Goal: Find specific page/section: Find specific page/section

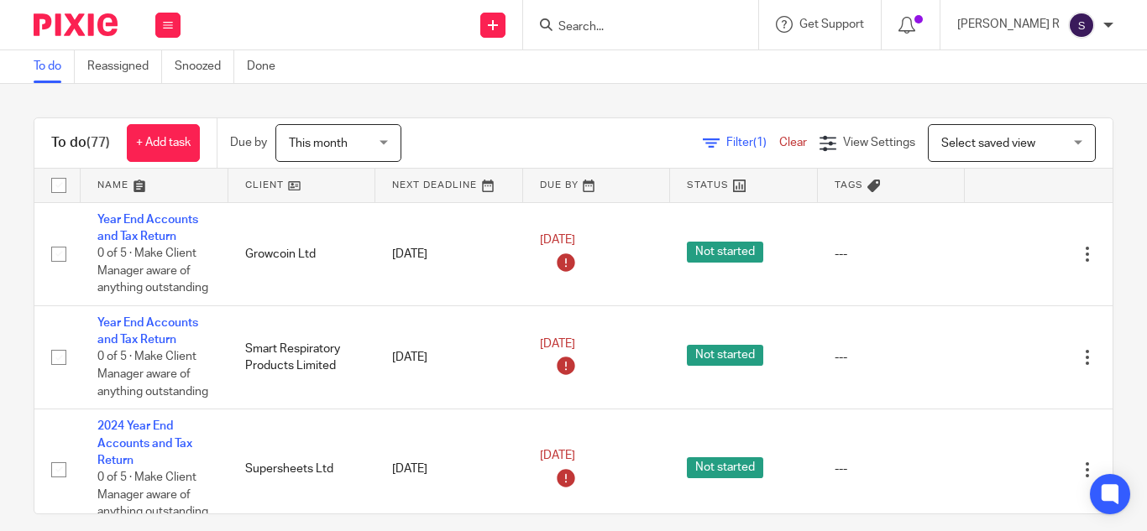
click at [626, 27] on input "Search" at bounding box center [632, 27] width 151 height 15
click at [632, 26] on input "Search" at bounding box center [632, 27] width 151 height 15
click at [629, 26] on input "Search" at bounding box center [632, 27] width 151 height 15
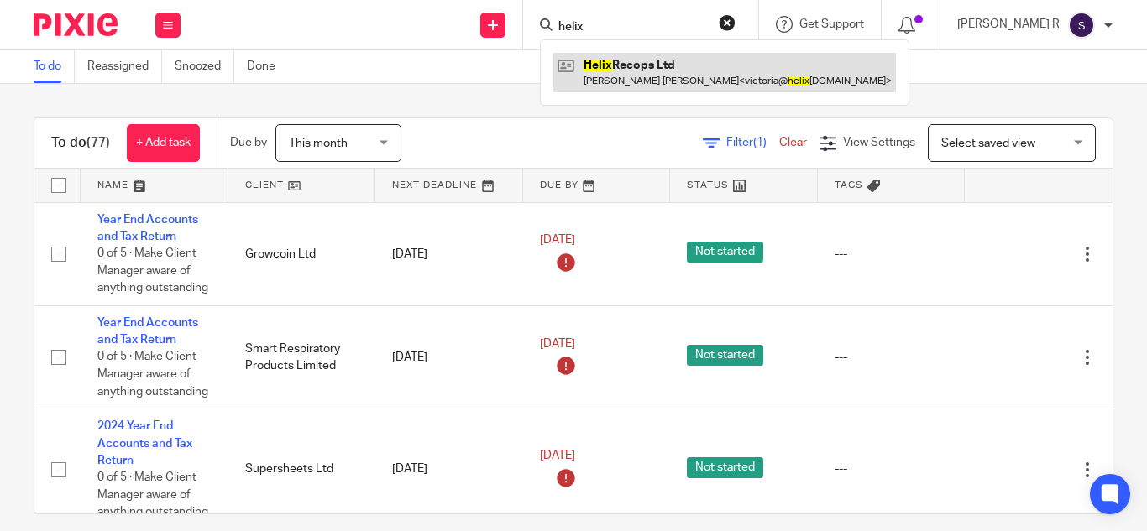
type input "helix"
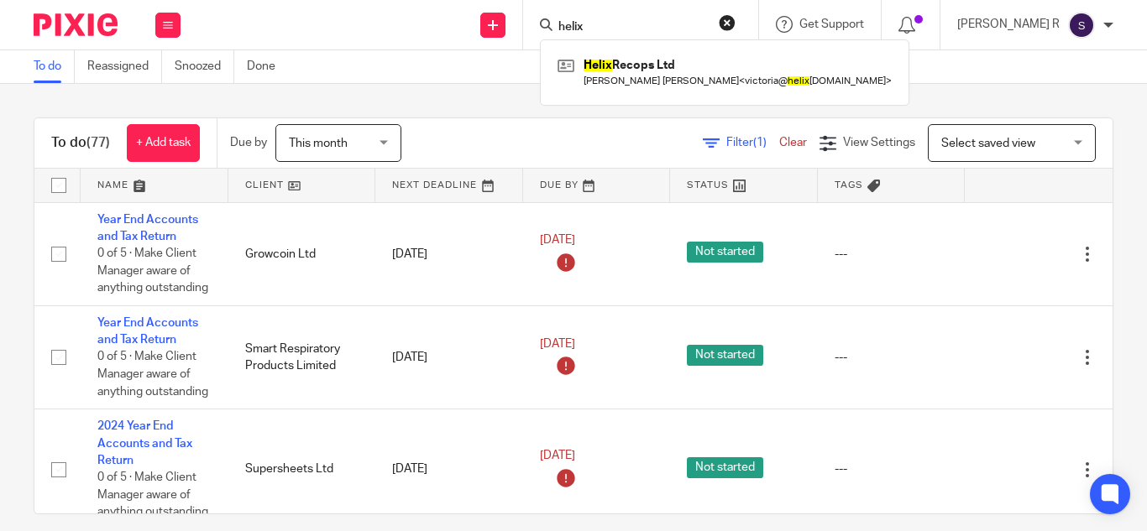
click at [499, 126] on div "Filter (1) Clear View Settings View Settings (1) Filters Clear Save Manage save…" at bounding box center [772, 143] width 682 height 38
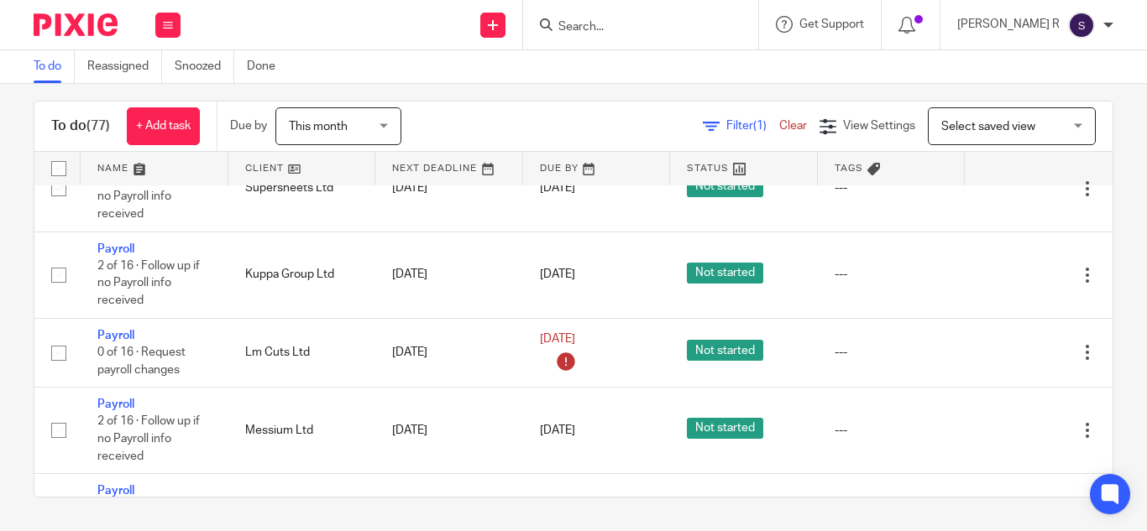
scroll to position [8178, 0]
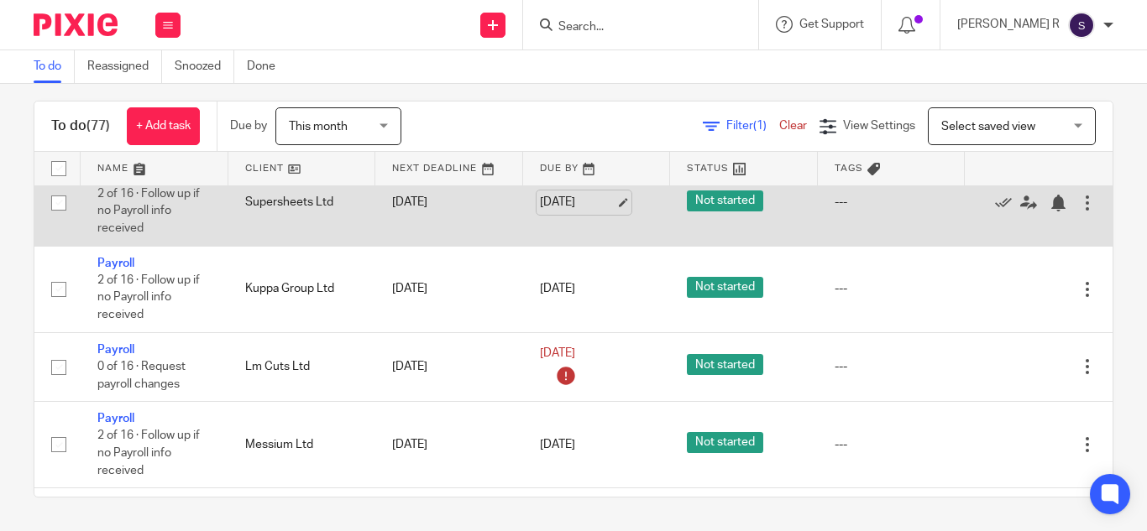
click at [558, 210] on link "[DATE]" at bounding box center [578, 203] width 76 height 18
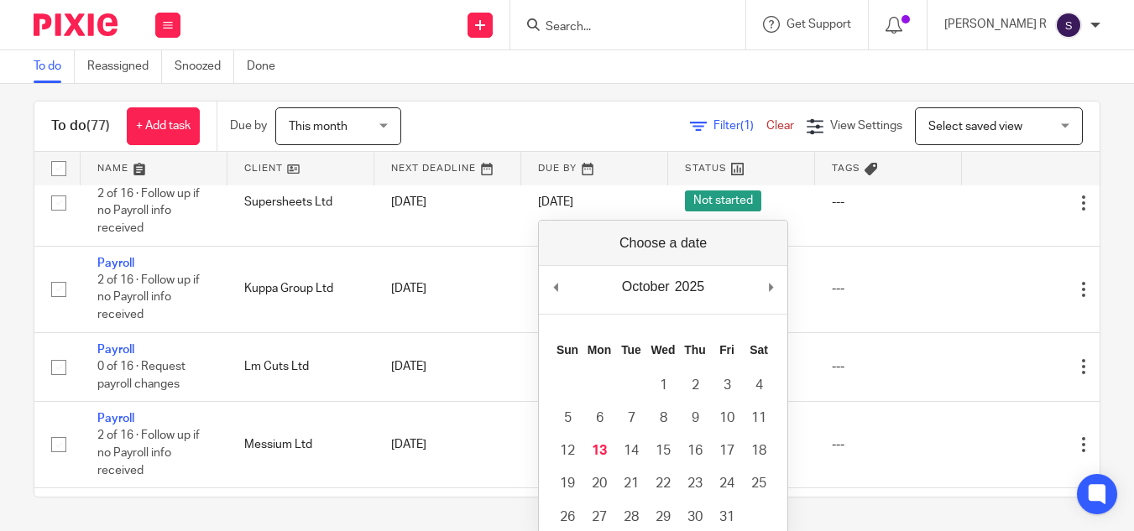
click at [604, 88] on div "To do (77) + Add task Due by This month This month [DATE] [DATE] This week Next…" at bounding box center [567, 308] width 1134 height 448
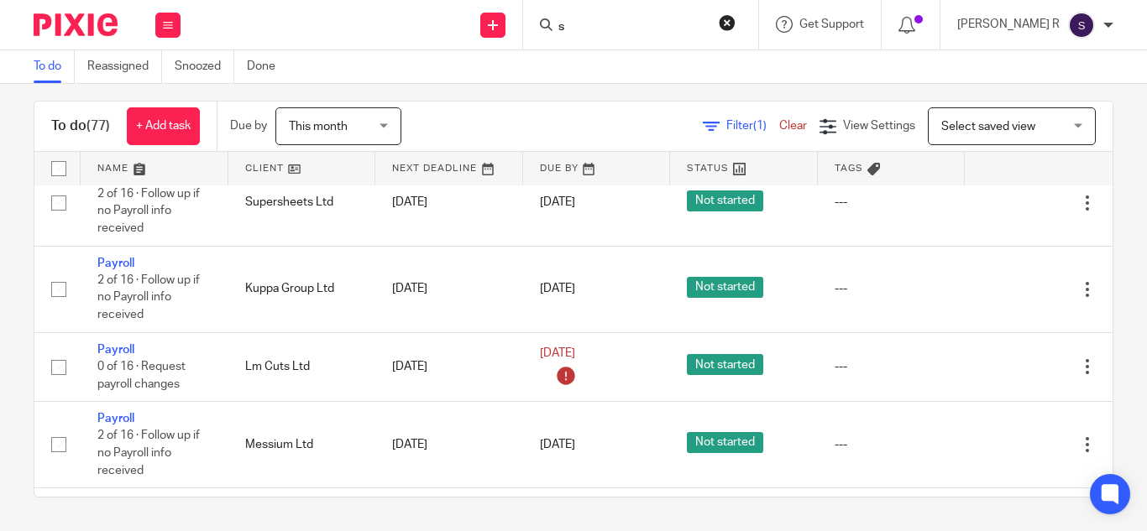
click at [628, 29] on input "s" at bounding box center [632, 27] width 151 height 15
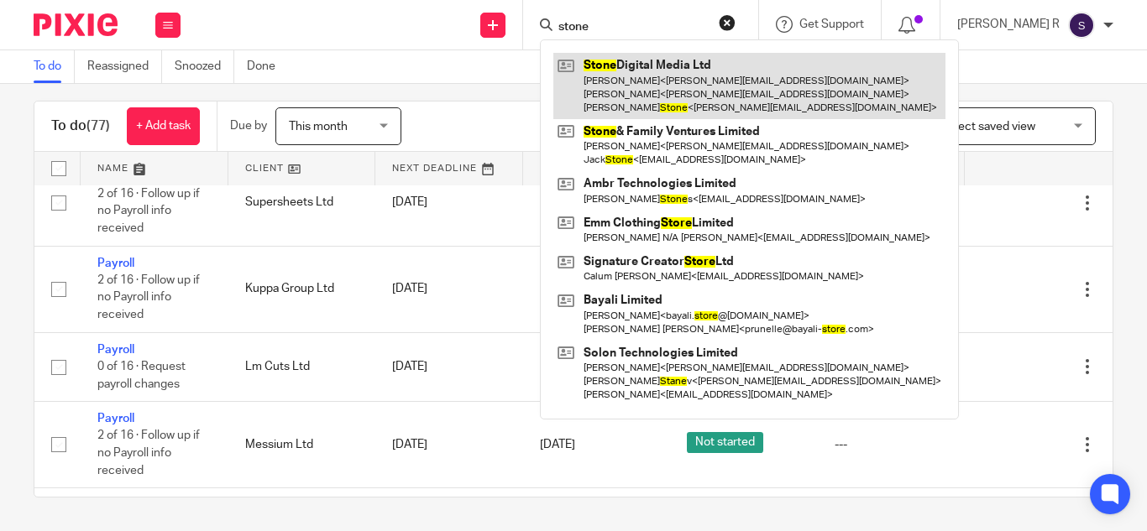
type input "stone"
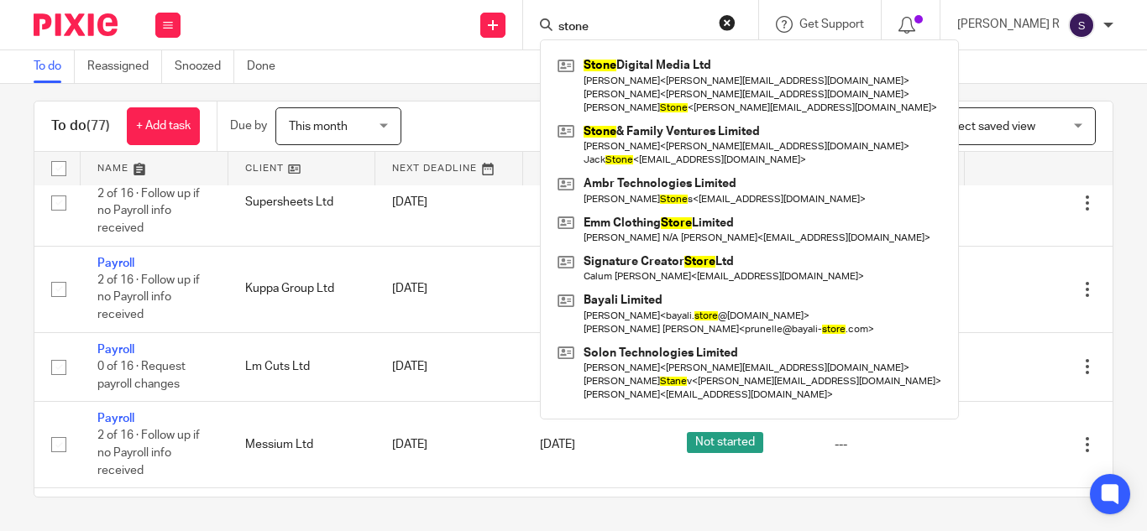
click at [450, 81] on div "To do Reassigned Snoozed Done" at bounding box center [573, 67] width 1147 height 34
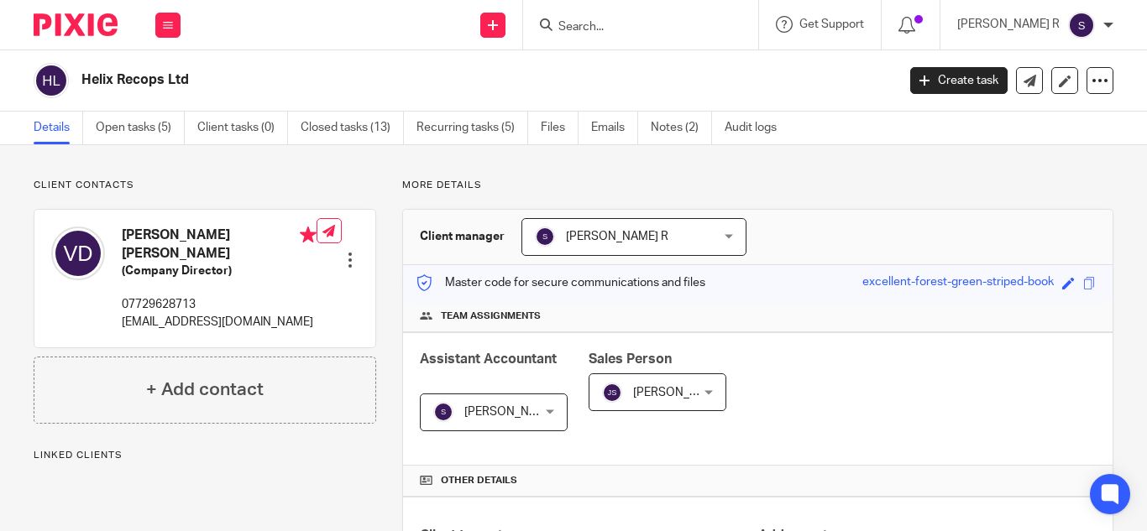
scroll to position [615, 0]
